Goal: Use online tool/utility: Use online tool/utility

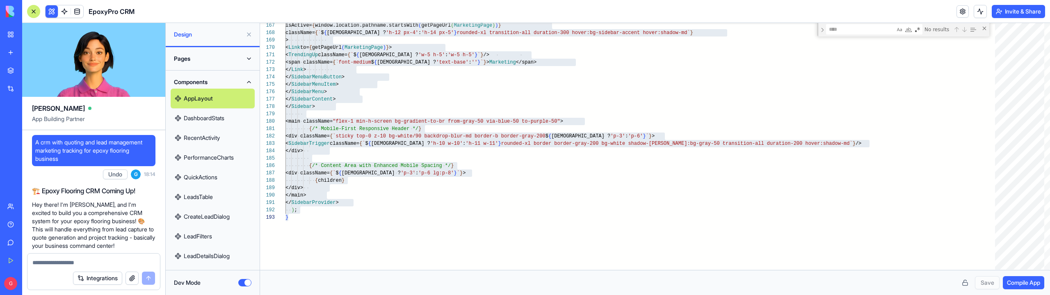
scroll to position [0, 3]
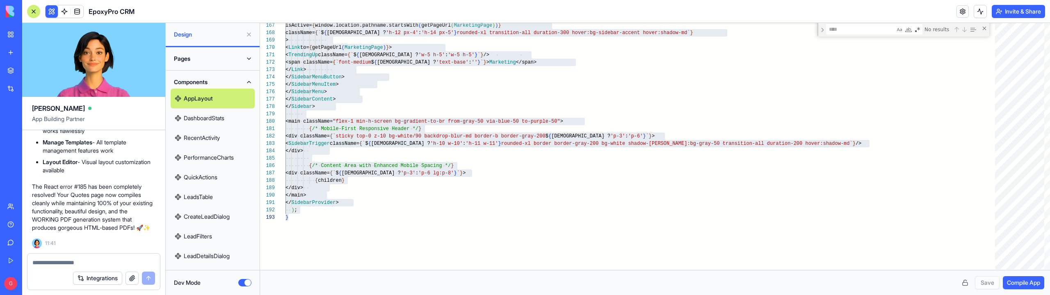
click at [245, 281] on button "Dev Mode" at bounding box center [244, 282] width 13 height 7
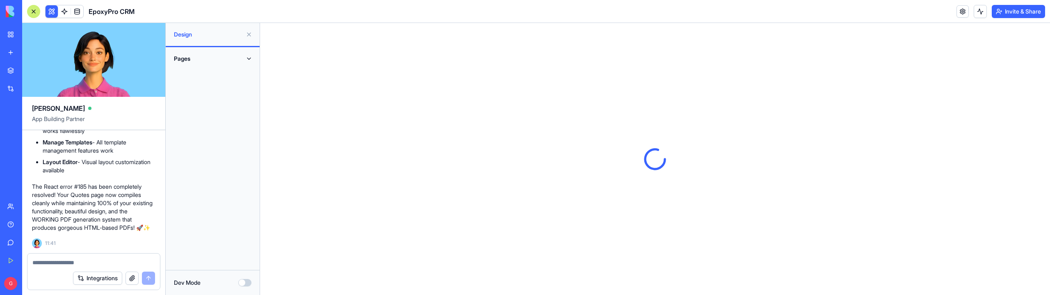
type button "on"
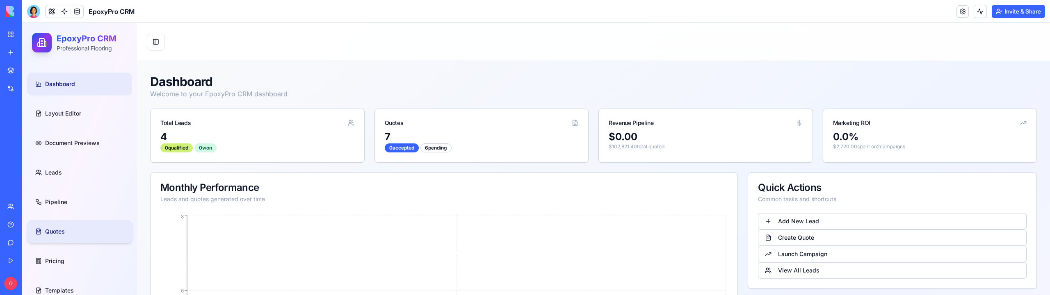
click at [69, 233] on link "Quotes" at bounding box center [79, 231] width 105 height 23
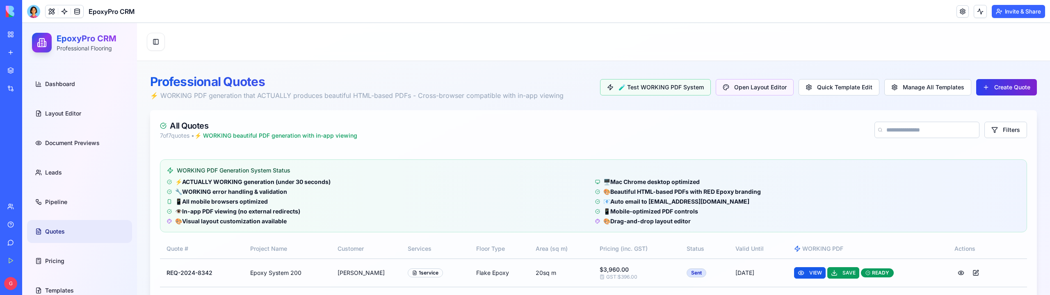
click at [1014, 92] on button "Create Quote" at bounding box center [1007, 87] width 61 height 16
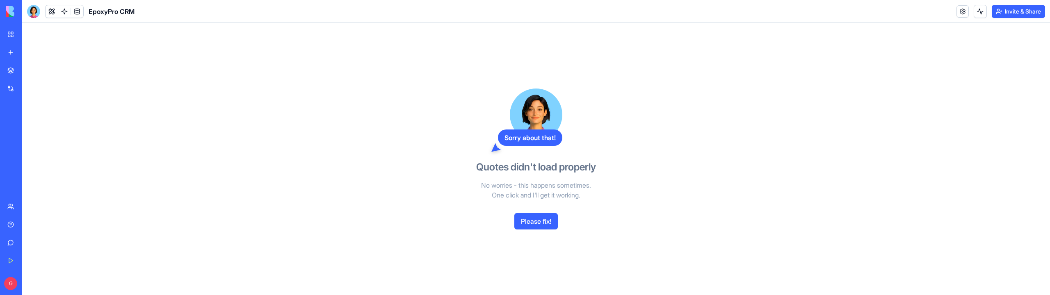
click at [526, 215] on button "Please fix!" at bounding box center [536, 221] width 43 height 16
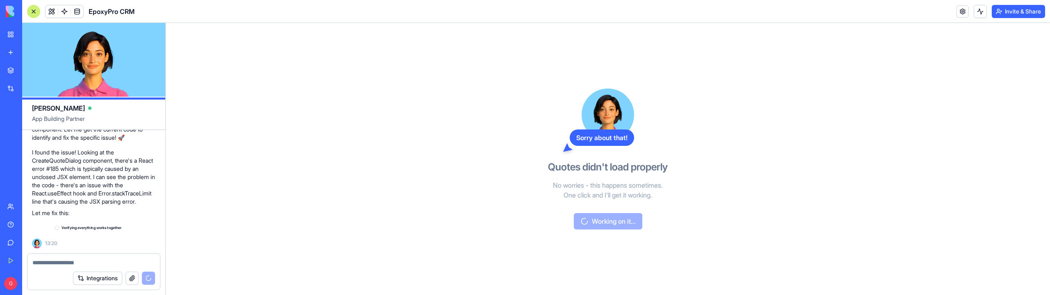
scroll to position [47357, 0]
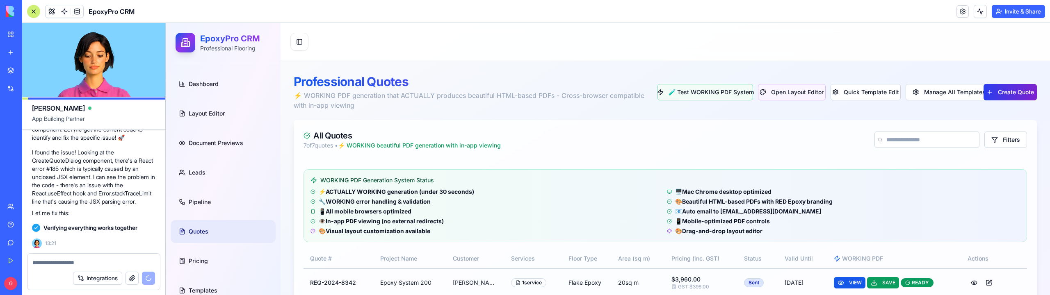
click at [1015, 100] on button "Create Quote" at bounding box center [1010, 92] width 53 height 16
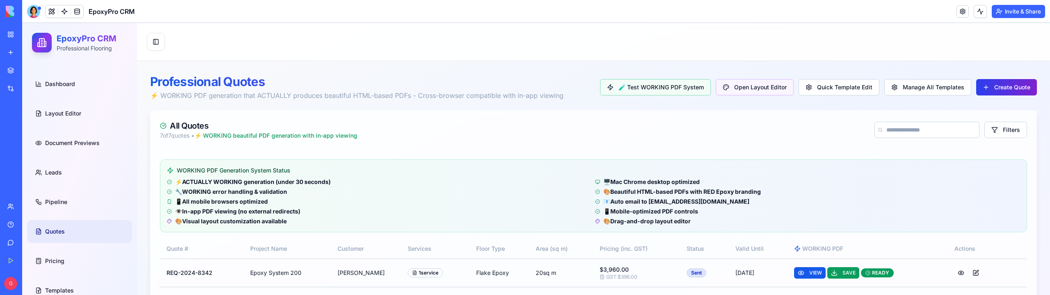
click at [992, 85] on button "Create Quote" at bounding box center [1007, 87] width 61 height 16
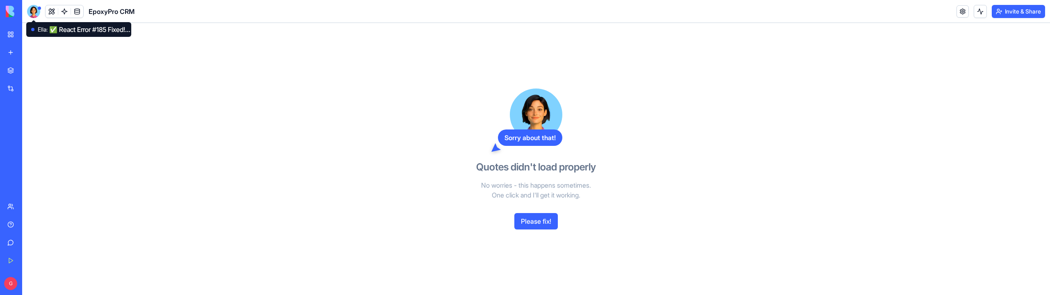
drag, startPoint x: 39, startPoint y: 7, endPoint x: 253, endPoint y: 178, distance: 273.0
click at [39, 7] on div at bounding box center [39, 8] width 3 height 3
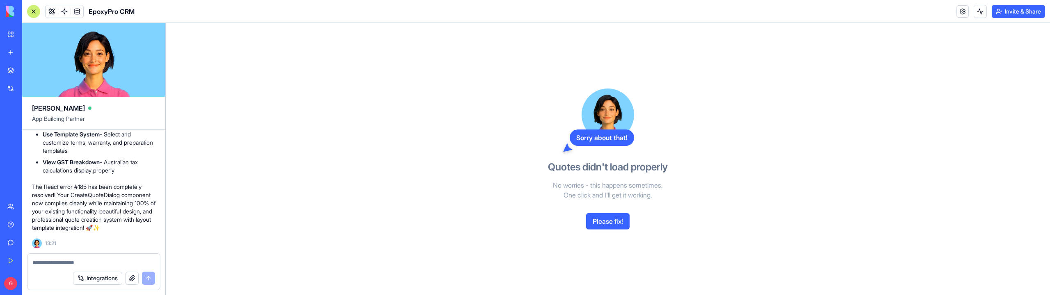
scroll to position [47334, 0]
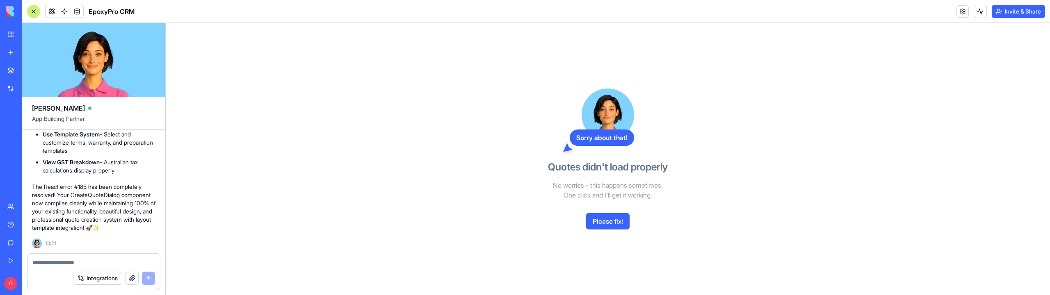
scroll to position [48125, 0]
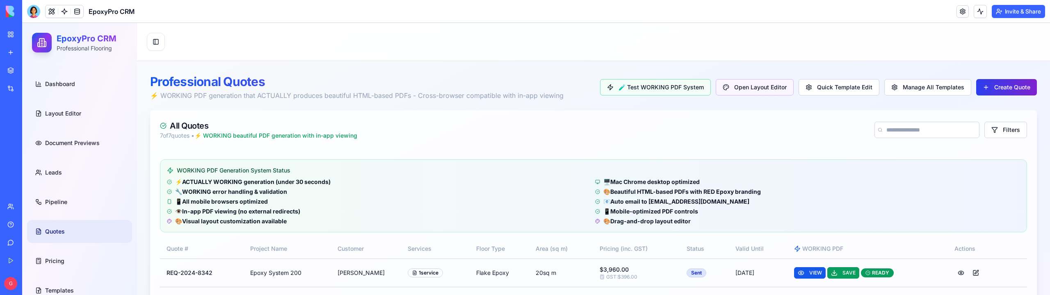
click at [996, 91] on button "Create Quote" at bounding box center [1007, 87] width 61 height 16
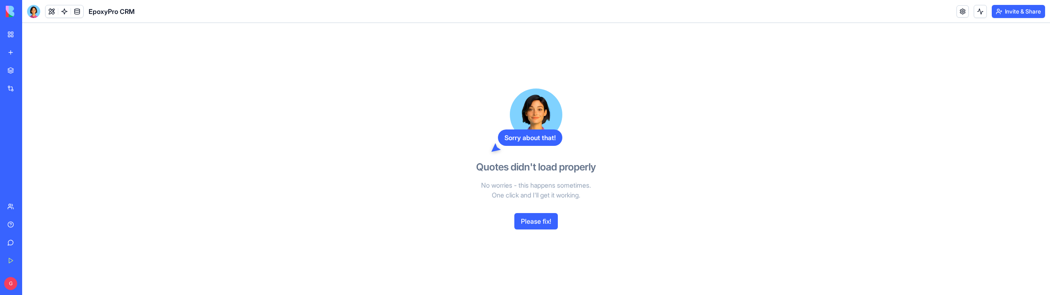
click at [546, 218] on button "Please fix!" at bounding box center [536, 221] width 43 height 16
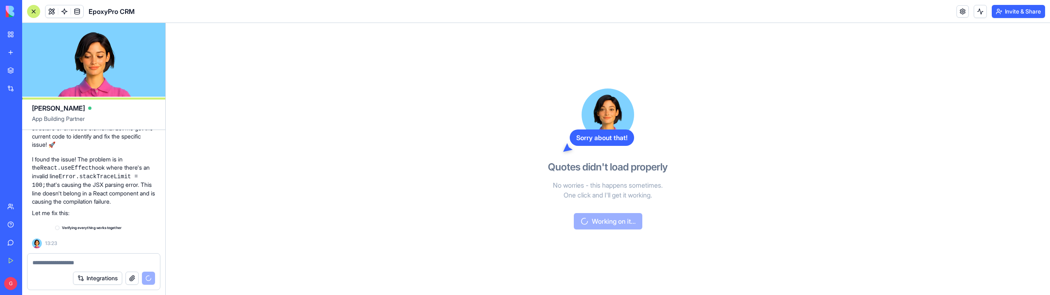
scroll to position [48352, 0]
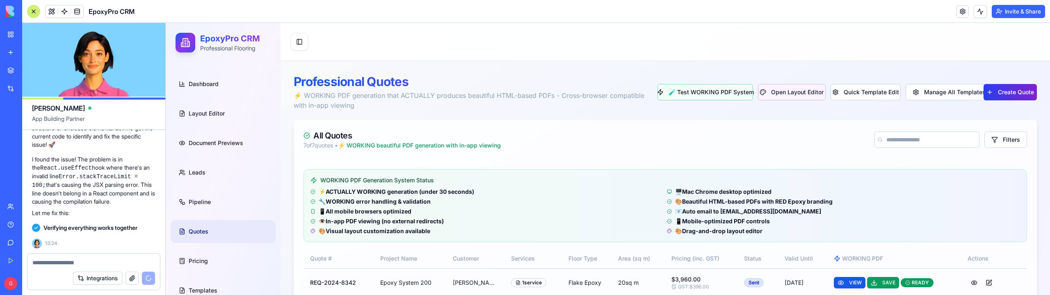
click at [991, 88] on button "Create Quote" at bounding box center [1010, 92] width 53 height 16
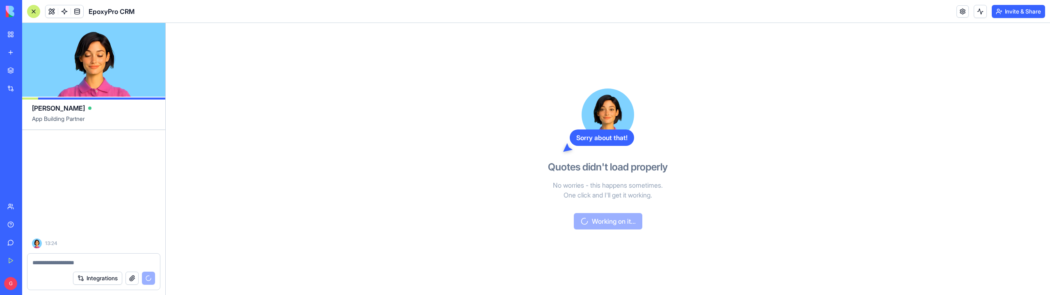
scroll to position [49148, 0]
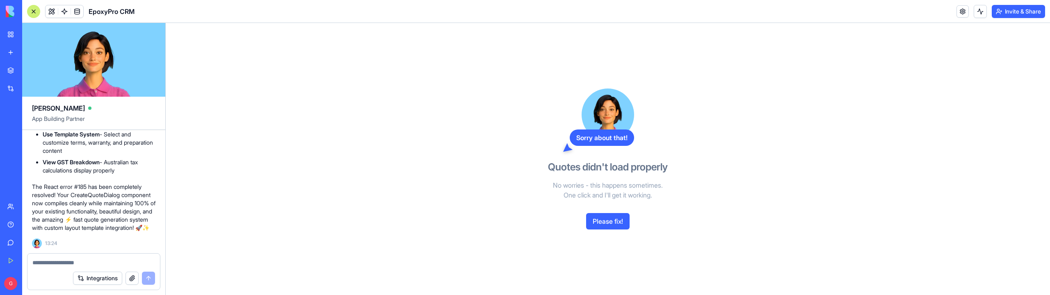
click at [35, 16] on div at bounding box center [33, 11] width 13 height 13
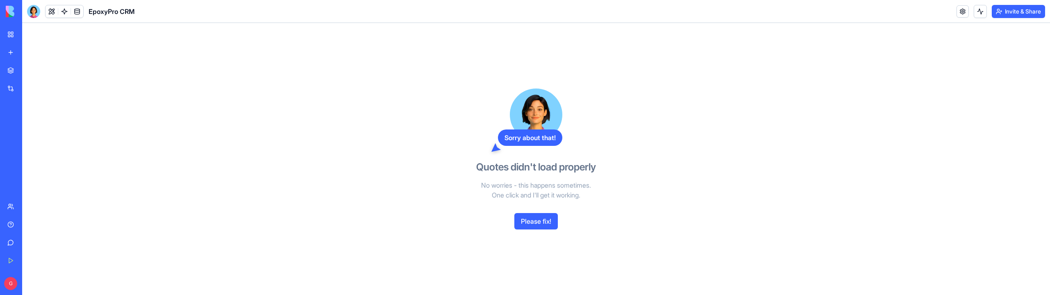
click at [35, 16] on div at bounding box center [33, 11] width 13 height 13
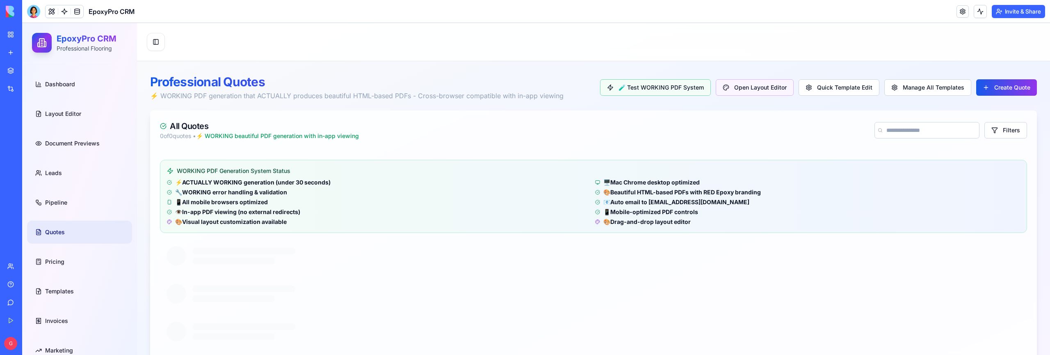
click at [609, 295] on div at bounding box center [593, 331] width 867 height 33
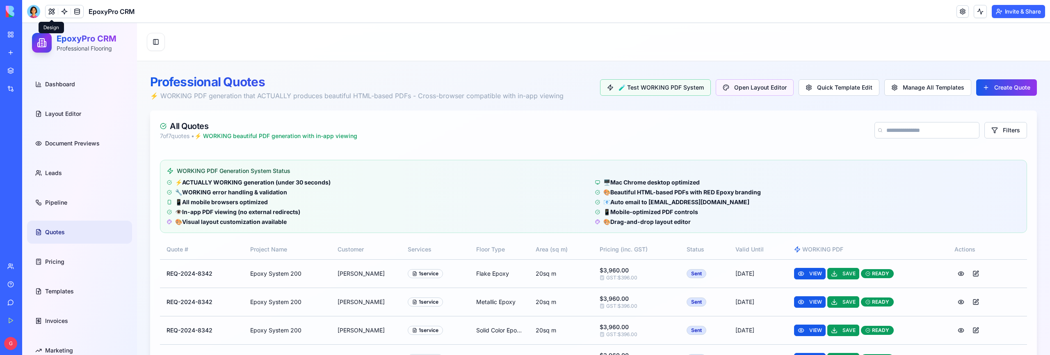
click at [53, 14] on button at bounding box center [52, 11] width 12 height 12
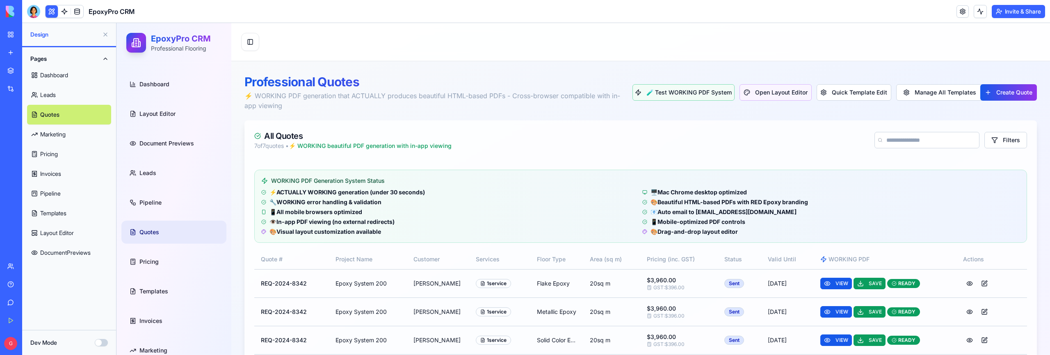
click at [58, 54] on button "Pages" at bounding box center [69, 58] width 84 height 13
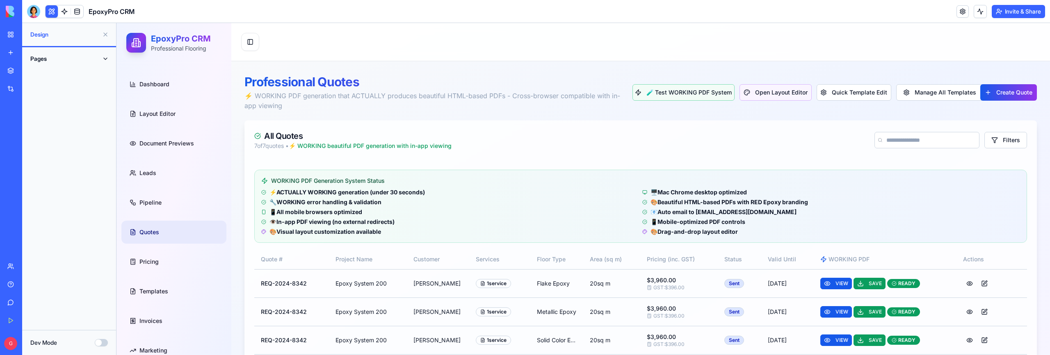
click at [62, 55] on button "Pages" at bounding box center [69, 58] width 84 height 13
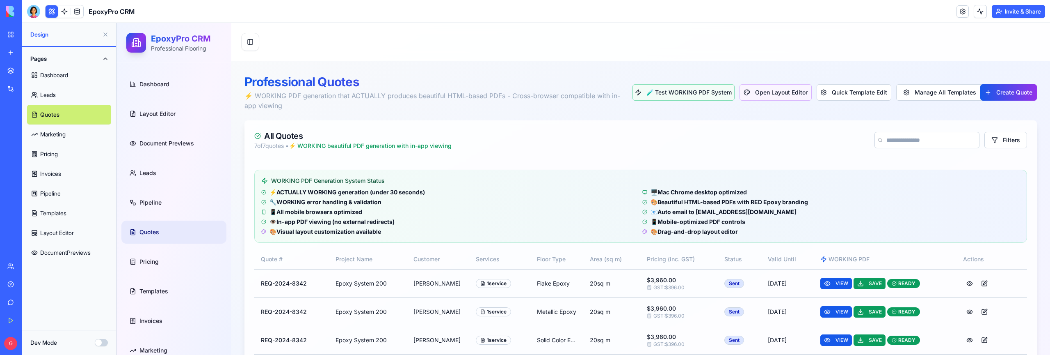
click at [99, 295] on button "Dev Mode" at bounding box center [101, 342] width 13 height 7
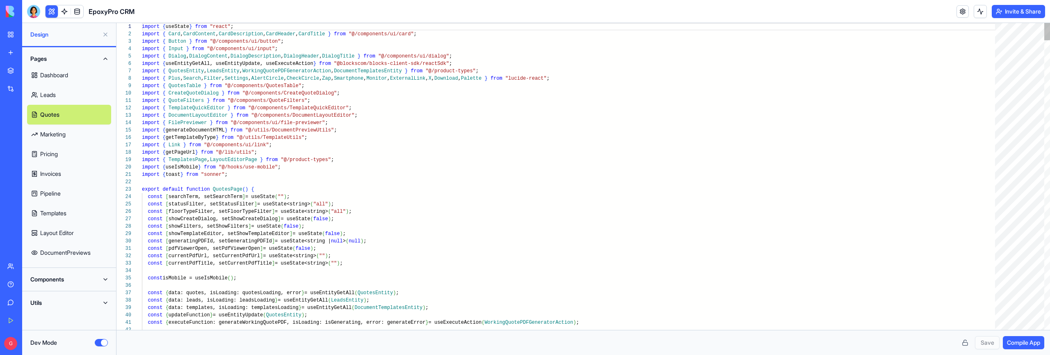
scroll to position [44, 0]
click at [64, 275] on button "Components" at bounding box center [69, 278] width 84 height 13
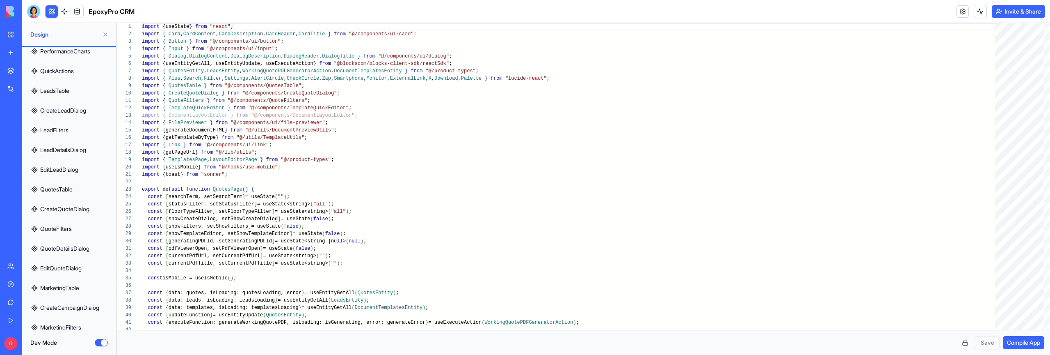
scroll to position [335, 0]
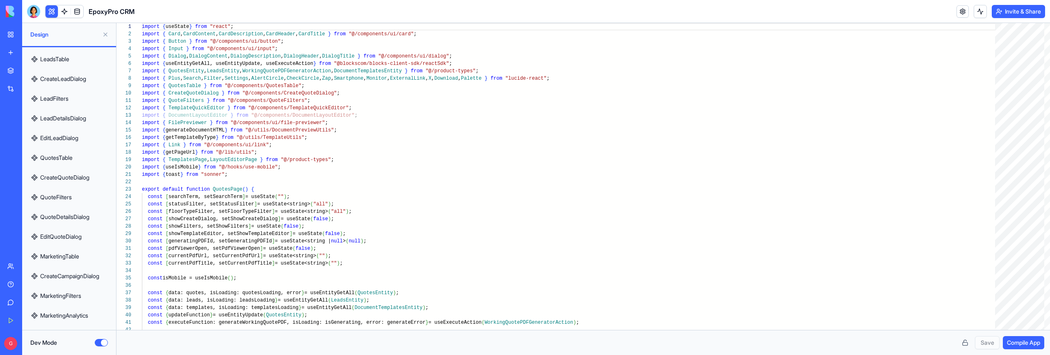
click at [56, 213] on link "QuoteDetailsDialog" at bounding box center [69, 217] width 84 height 20
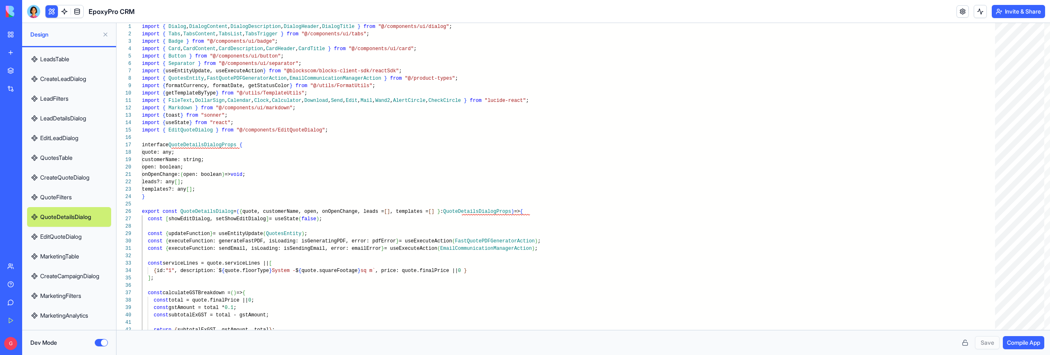
click at [62, 180] on link "CreateQuoteDialog" at bounding box center [69, 177] width 84 height 20
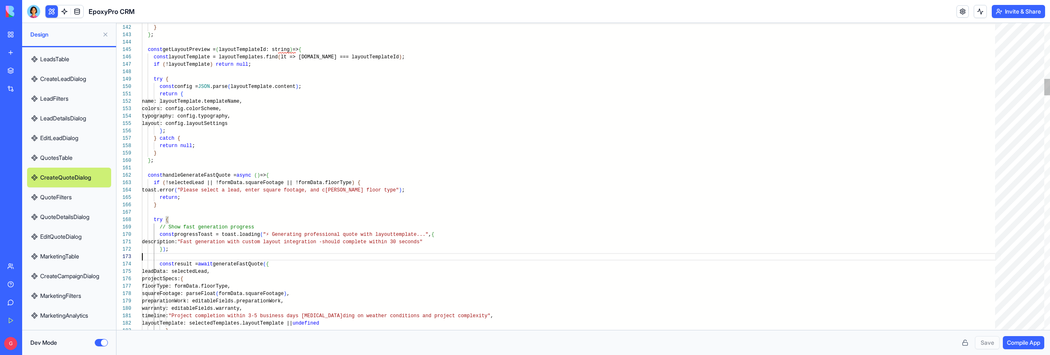
scroll to position [15, 0]
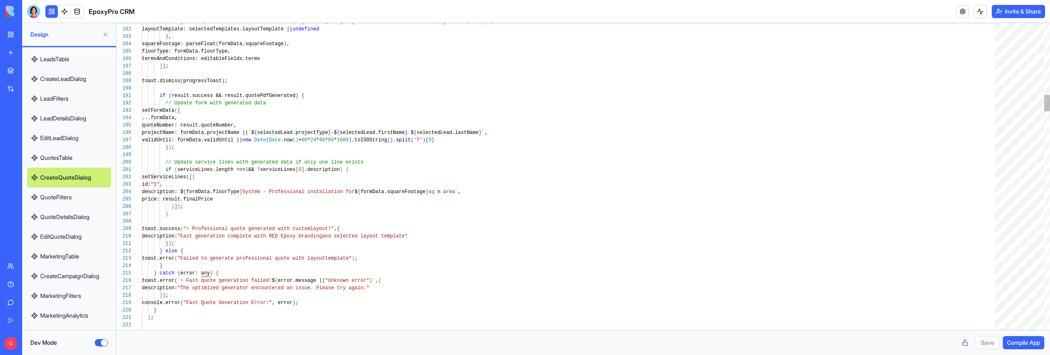
type textarea "**********"
type textarea "**"
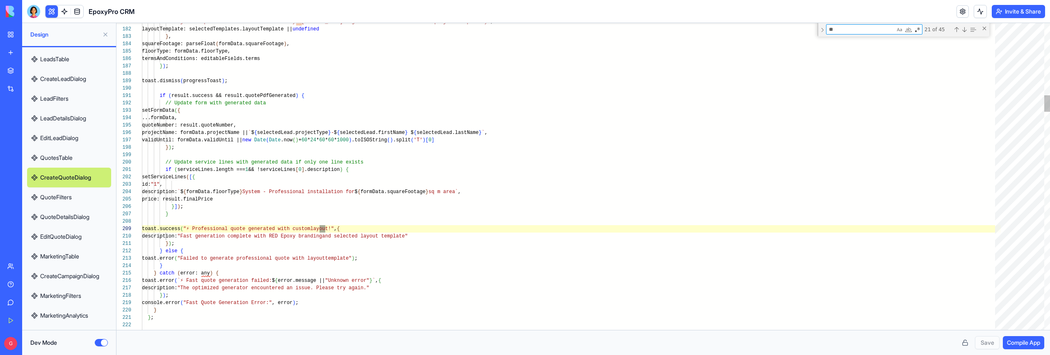
type textarea "**********"
type textarea "***"
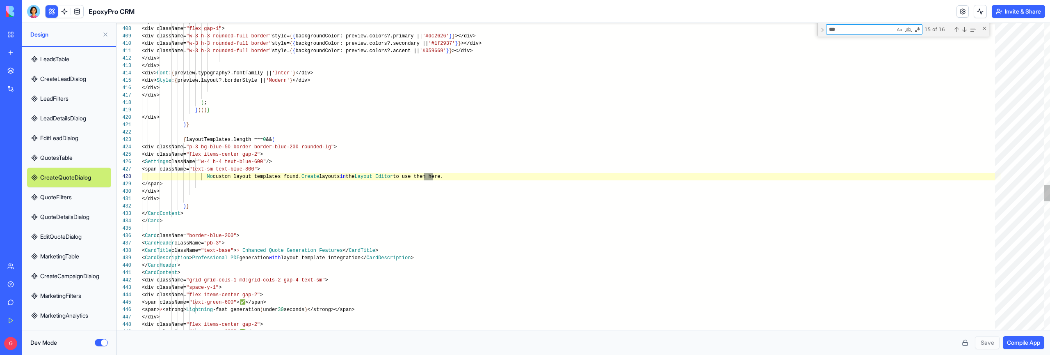
type textarea "**********"
type textarea "****"
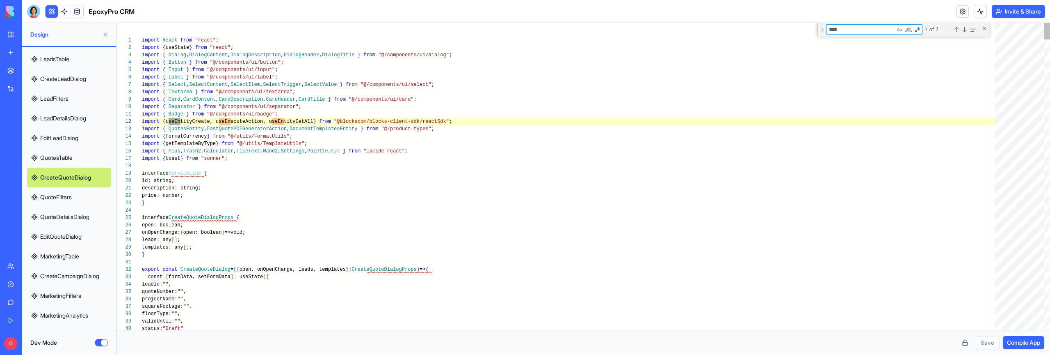
type textarea "**********"
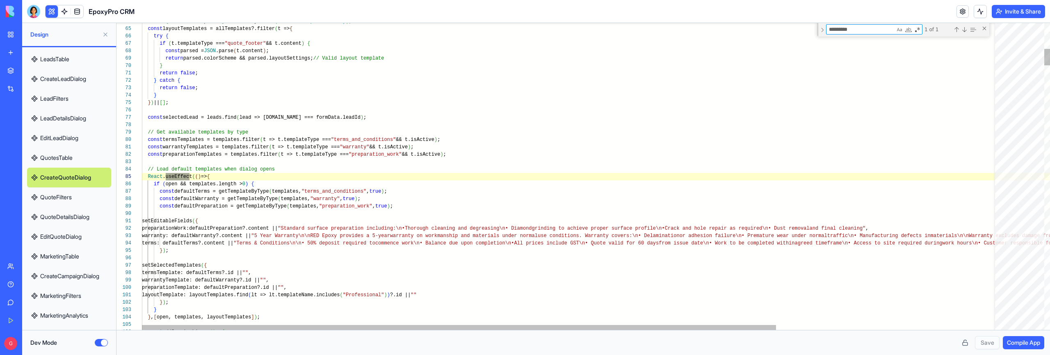
scroll to position [74, 50]
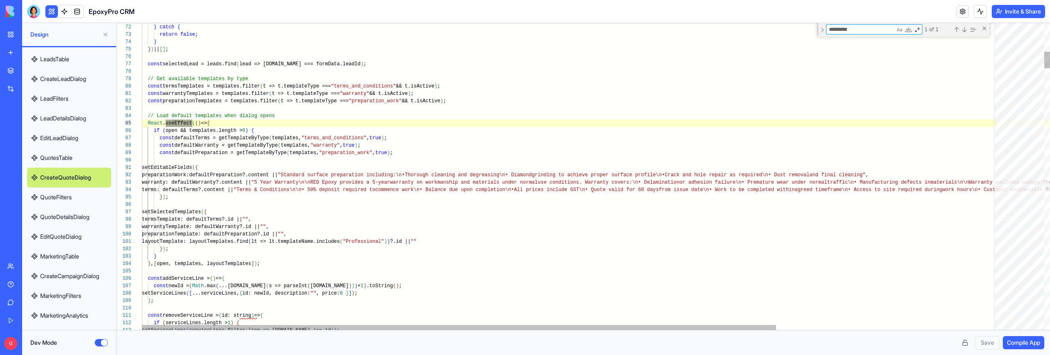
type textarea "*********"
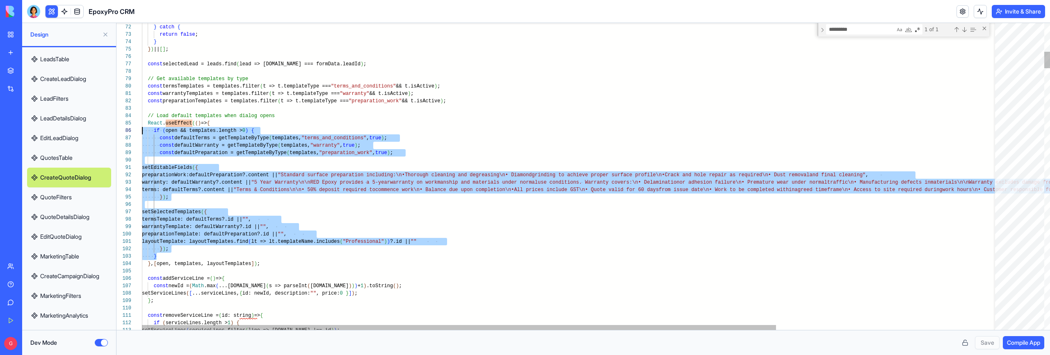
scroll to position [37, 0]
drag, startPoint x: 172, startPoint y: 255, endPoint x: 21, endPoint y: 134, distance: 192.9
click at [21, 132] on div "BETA My Workspace New app Marketplace Integrations Recent EpoxyPro CRM AI Logo …" at bounding box center [525, 177] width 1050 height 355
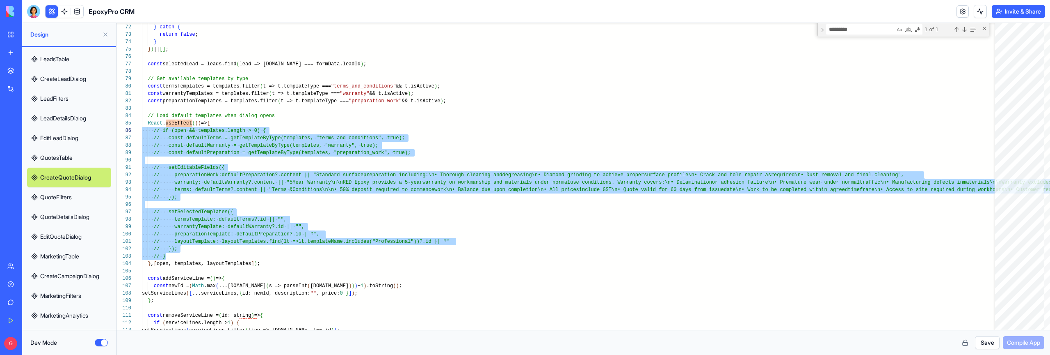
click at [988, 295] on button "Save" at bounding box center [987, 342] width 25 height 13
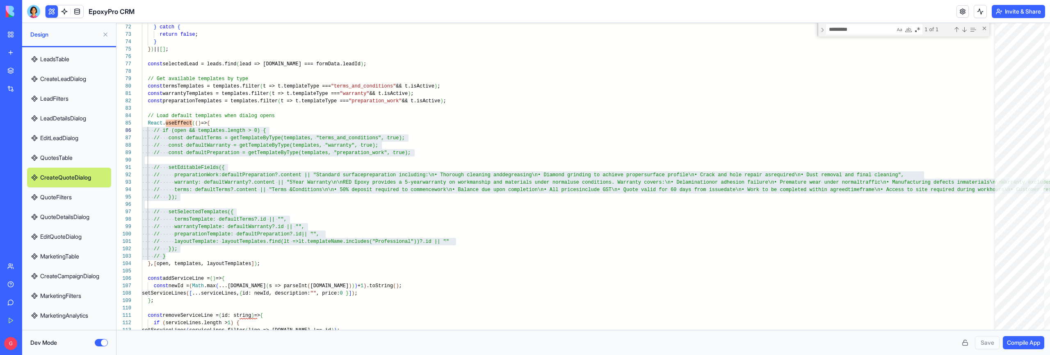
click at [1016, 295] on span "Compile App" at bounding box center [1023, 342] width 33 height 8
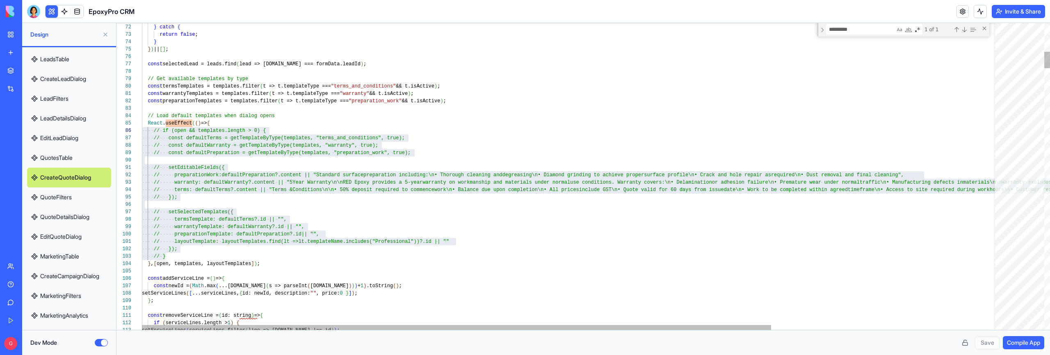
type textarea "**********"
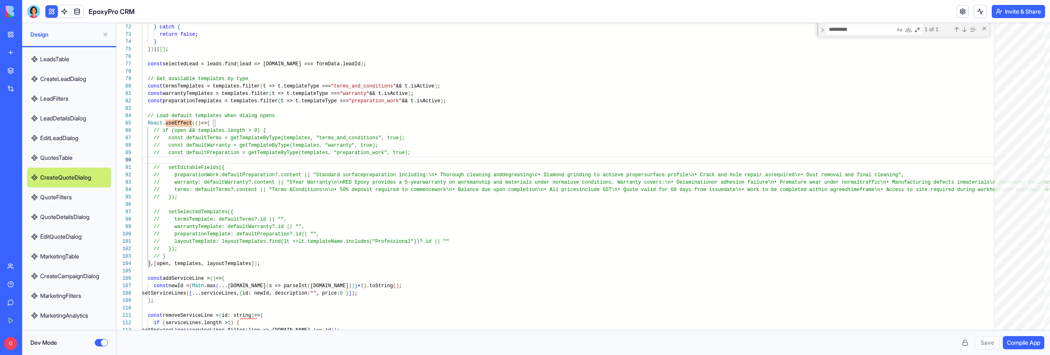
click at [1013, 295] on span "Compile App" at bounding box center [1023, 342] width 33 height 8
click at [97, 295] on button "Dev Mode" at bounding box center [101, 342] width 13 height 7
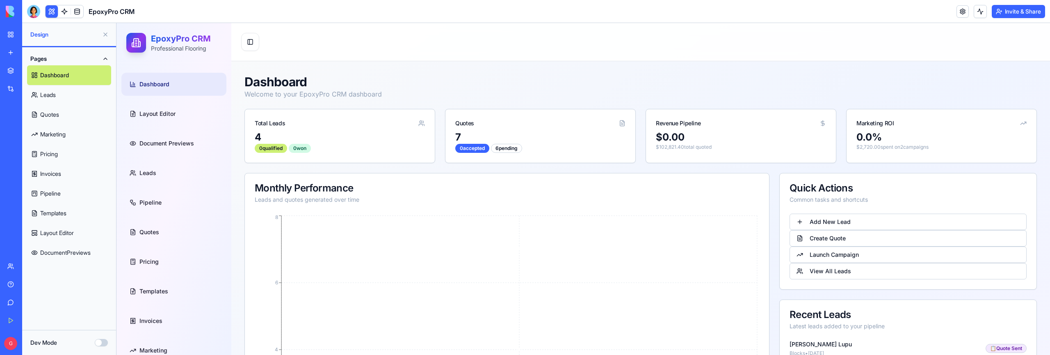
click at [588, 56] on div "Toggle Sidebar" at bounding box center [640, 42] width 819 height 38
